Goal: Transaction & Acquisition: Purchase product/service

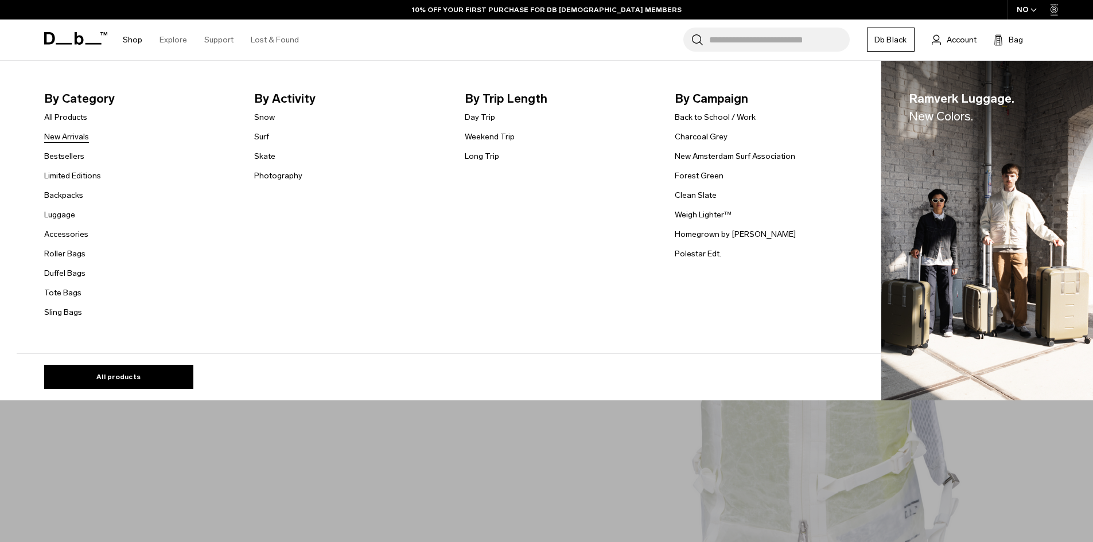
click at [81, 133] on link "New Arrivals" at bounding box center [66, 137] width 45 height 12
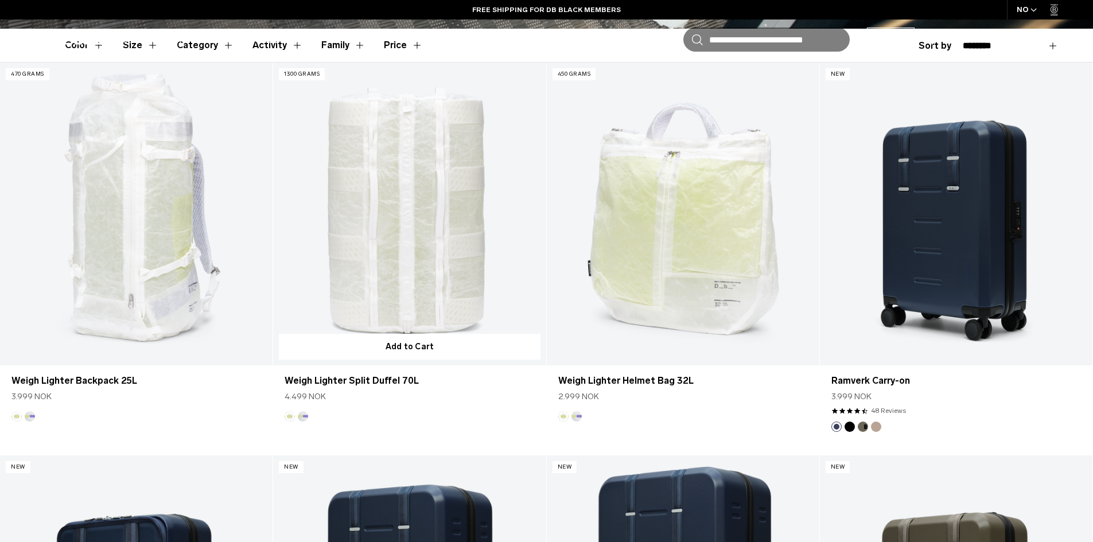
click at [303, 415] on button "Aurora" at bounding box center [303, 416] width 10 height 10
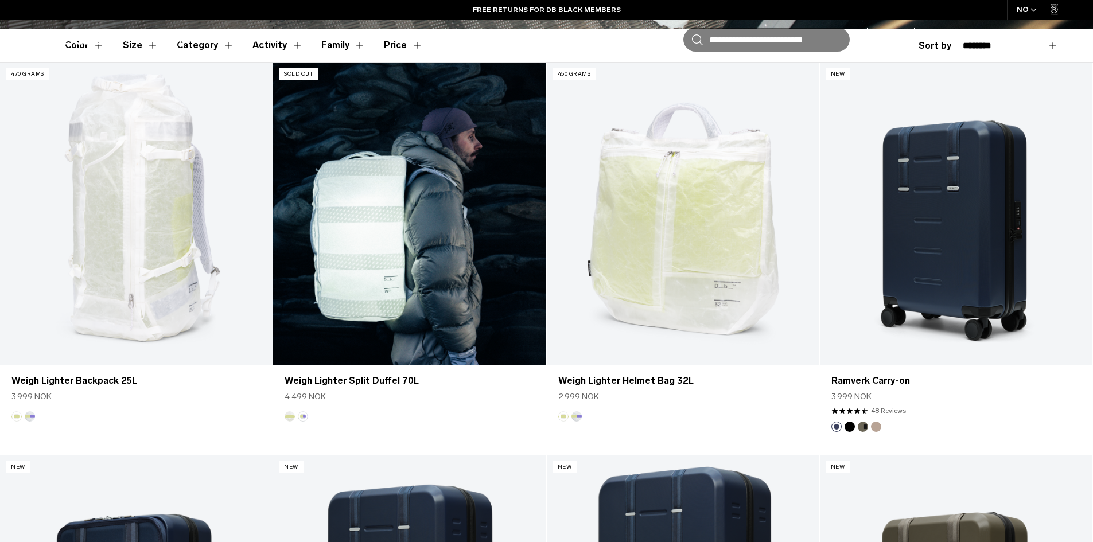
click at [285, 419] on img "Diffusion" at bounding box center [289, 416] width 13 height 13
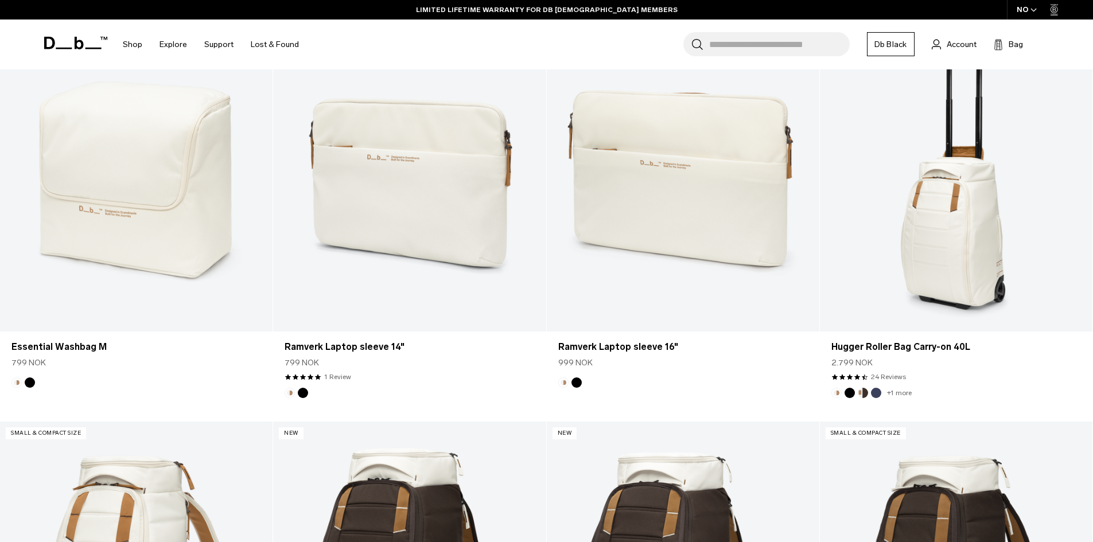
scroll to position [2065, 0]
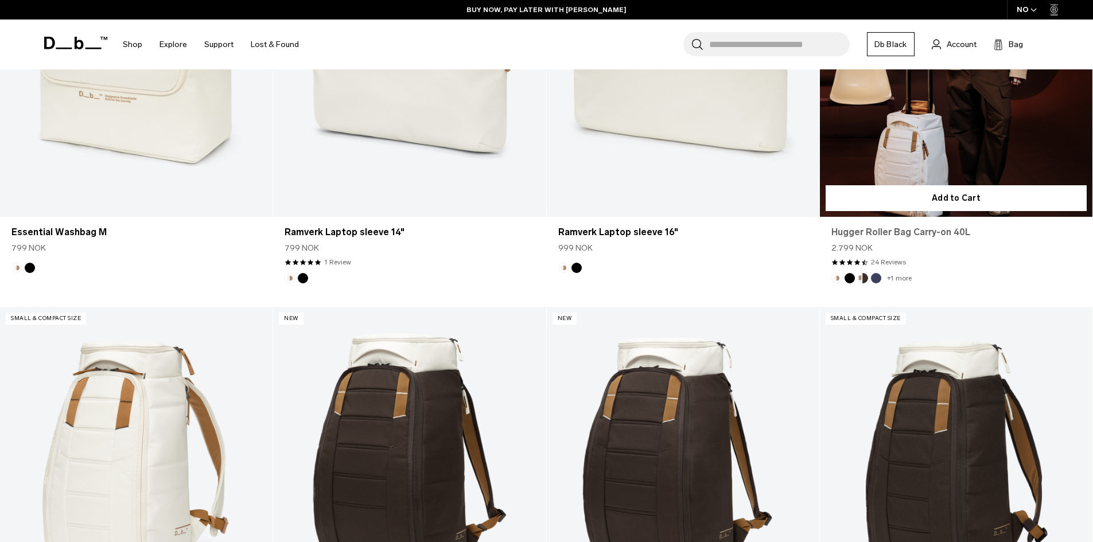
click at [912, 234] on link "Hugger Roller Bag Carry-on 40L" at bounding box center [956, 232] width 250 height 14
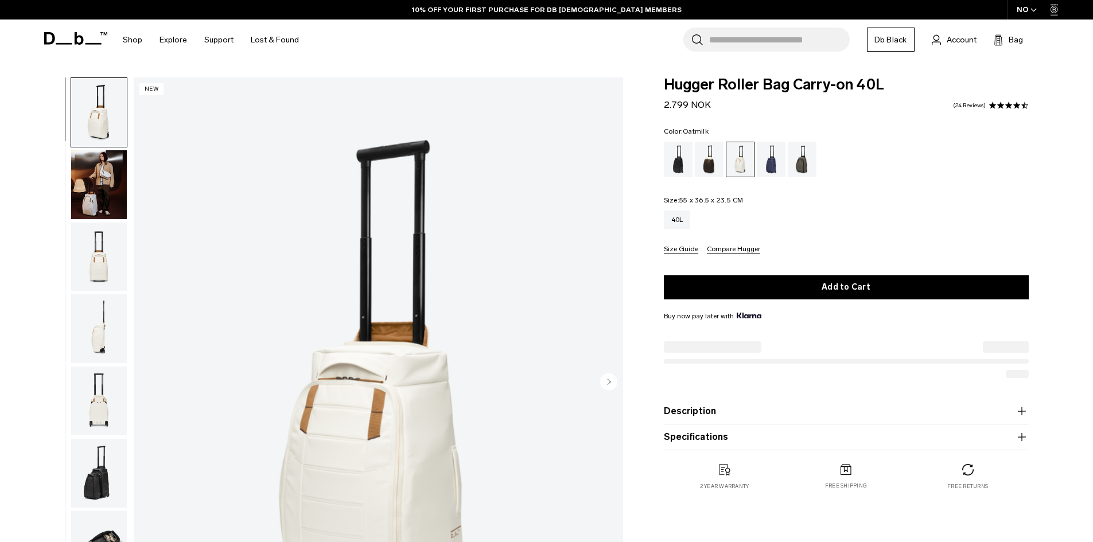
click at [112, 258] on img "button" at bounding box center [99, 257] width 56 height 69
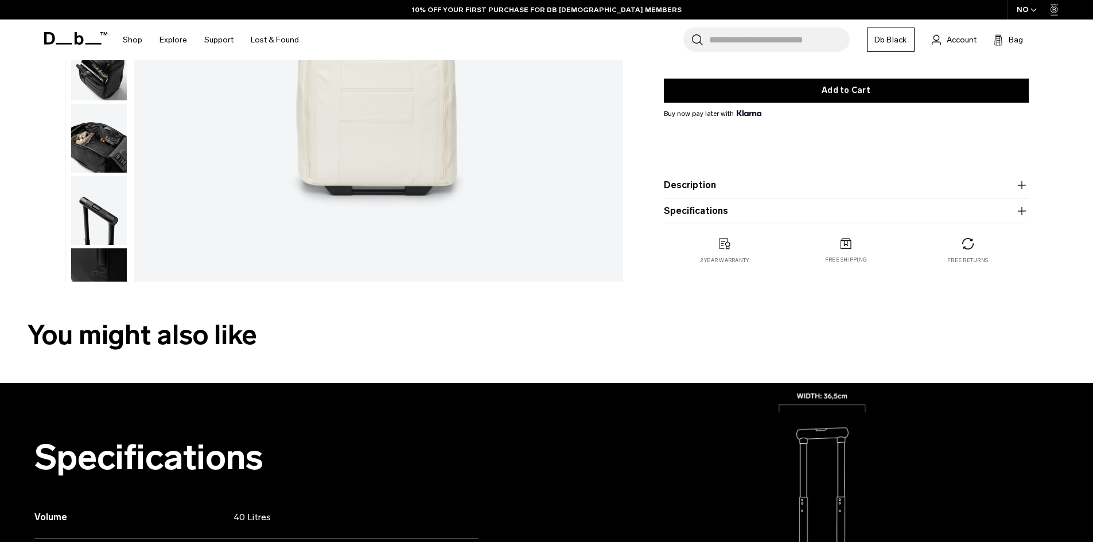
scroll to position [459, 0]
